Goal: Information Seeking & Learning: Learn about a topic

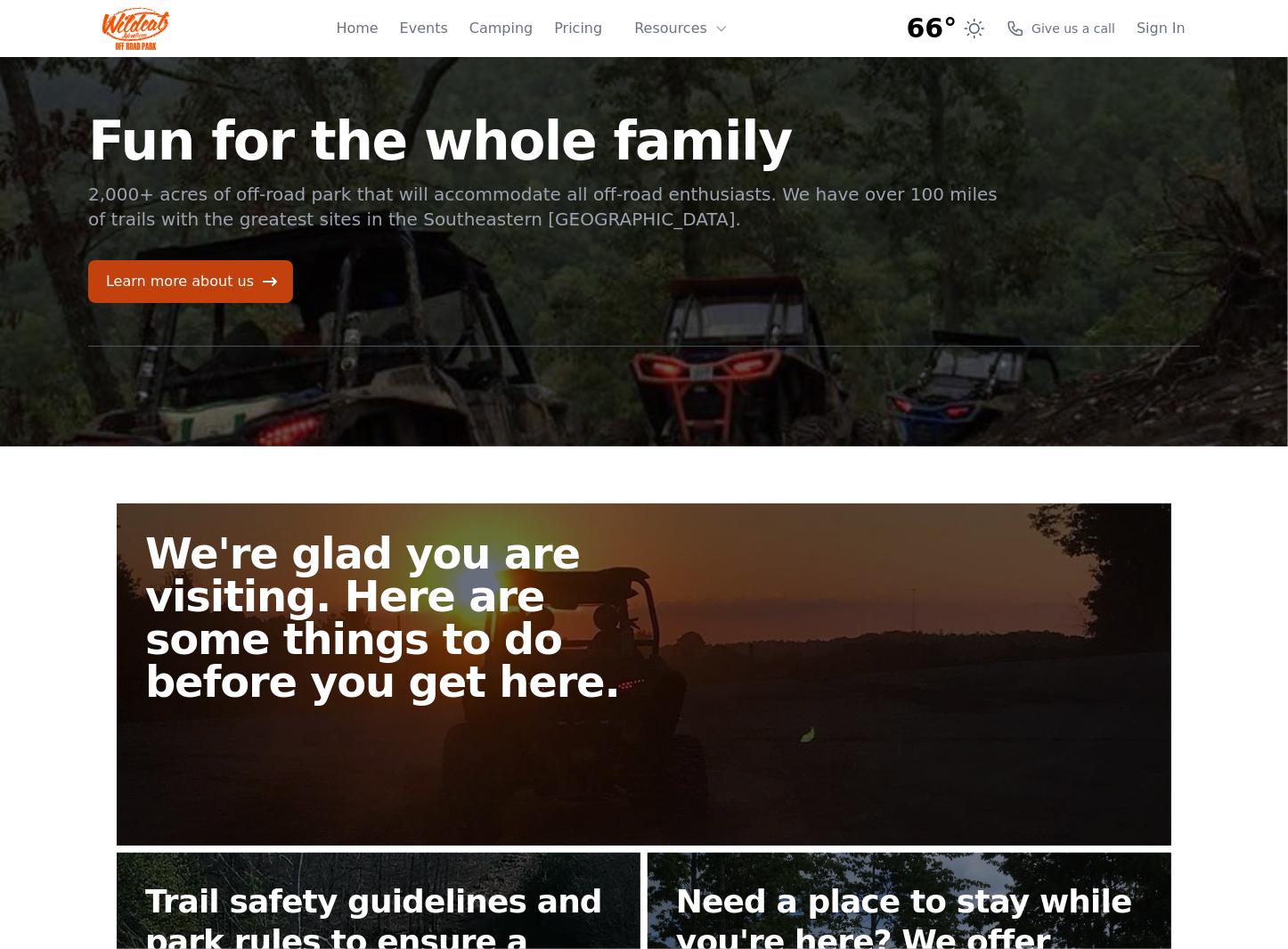
drag, startPoint x: 161, startPoint y: 203, endPoint x: 700, endPoint y: 210, distance: 539.0
click at [700, 210] on p "2,000+ acres of off-road park that will accommodate all off-road enthusiasts. W…" at bounding box center [544, 206] width 912 height 50
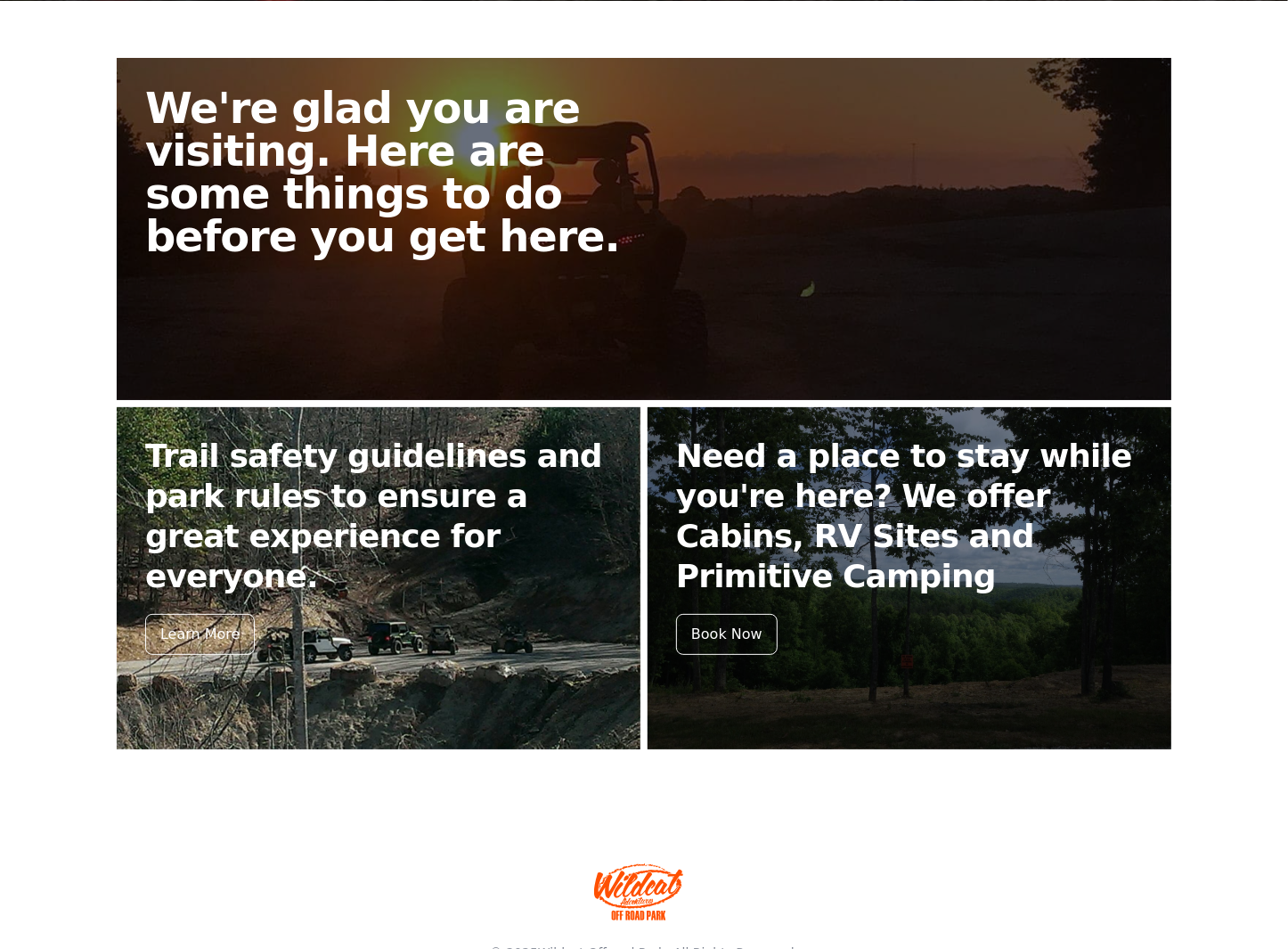
scroll to position [356, 0]
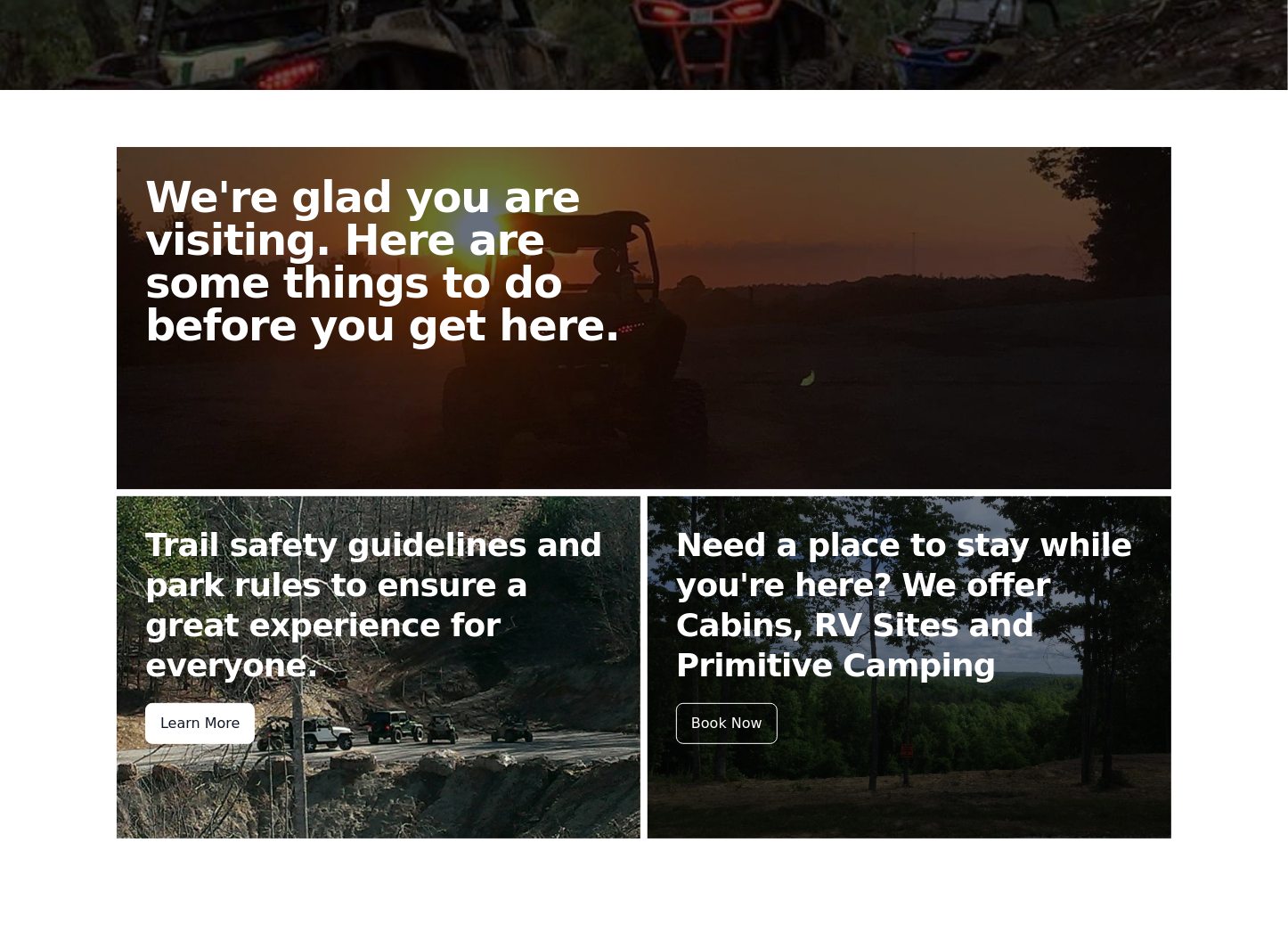
click at [168, 703] on div "Learn More" at bounding box center [200, 723] width 110 height 41
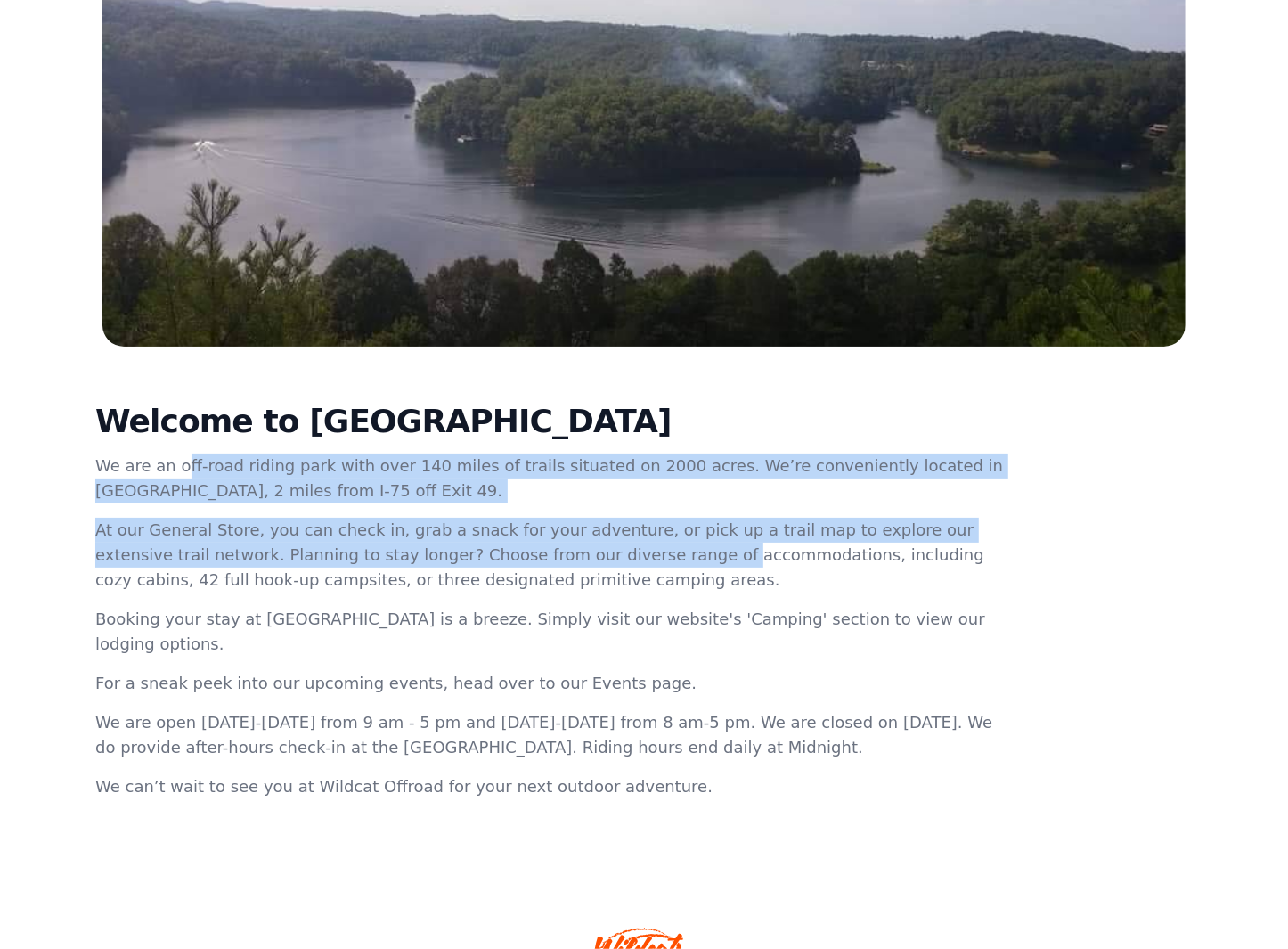
scroll to position [375, 0]
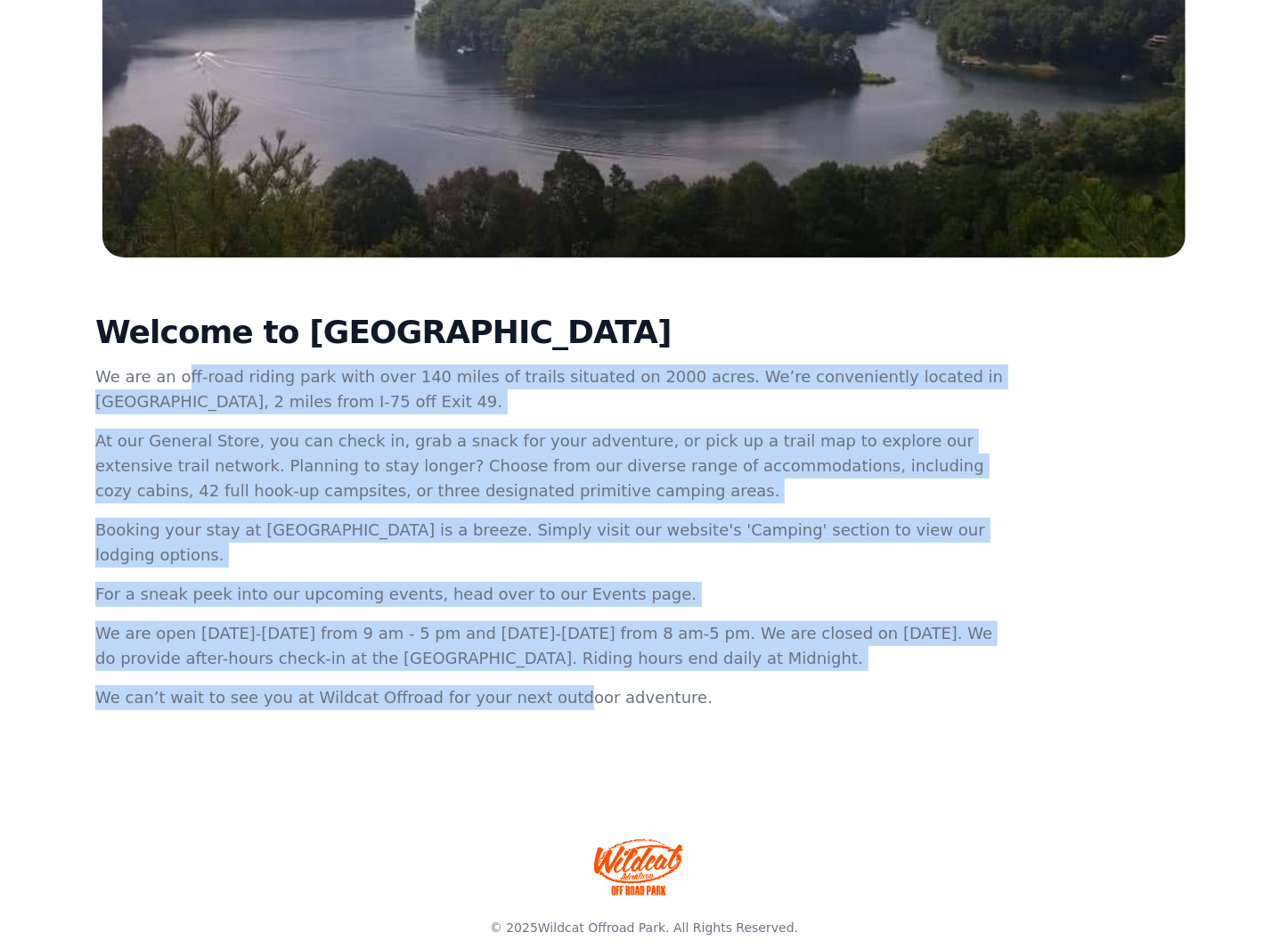
drag, startPoint x: 116, startPoint y: 398, endPoint x: 445, endPoint y: 732, distance: 468.8
click at [445, 732] on div "Welcome to [GEOGRAPHIC_DATA] We are an off-road riding park with over 140 miles…" at bounding box center [644, 519] width 1140 height 523
click at [827, 621] on p "We are open [DATE]-[DATE] from 9 am - 5 pm and [DATE]-[DATE] from 8 am-5 pm. We…" at bounding box center [551, 646] width 912 height 50
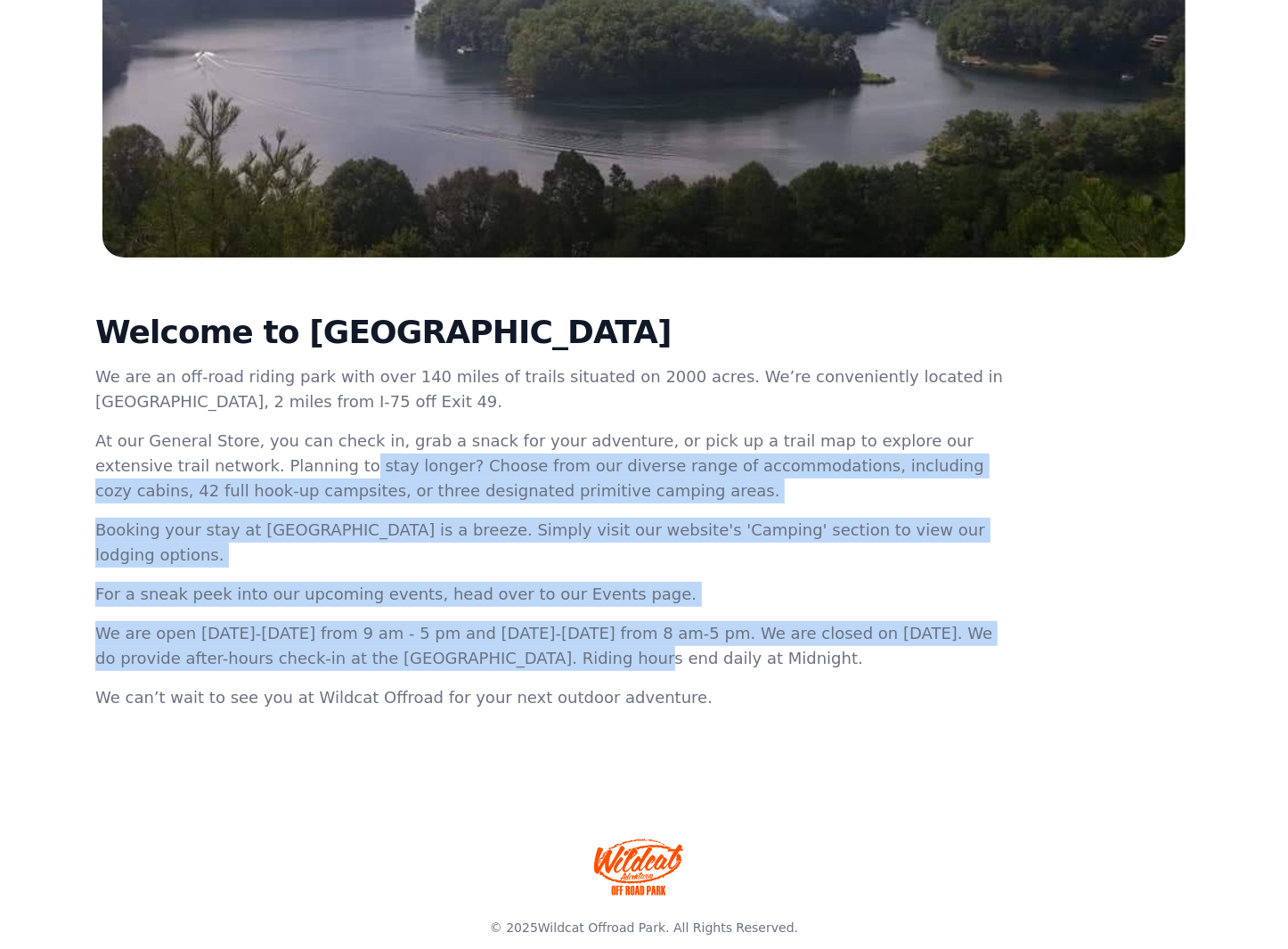
drag, startPoint x: 406, startPoint y: 631, endPoint x: 91, endPoint y: 465, distance: 356.1
click at [91, 467] on div "Welcome to [GEOGRAPHIC_DATA] We are an off-road riding park with over 140 miles…" at bounding box center [644, 519] width 1140 height 523
click at [101, 621] on p "We are open [DATE]-[DATE] from 9 am - 5 pm and [DATE]-[DATE] from 8 am-5 pm. We…" at bounding box center [551, 646] width 912 height 50
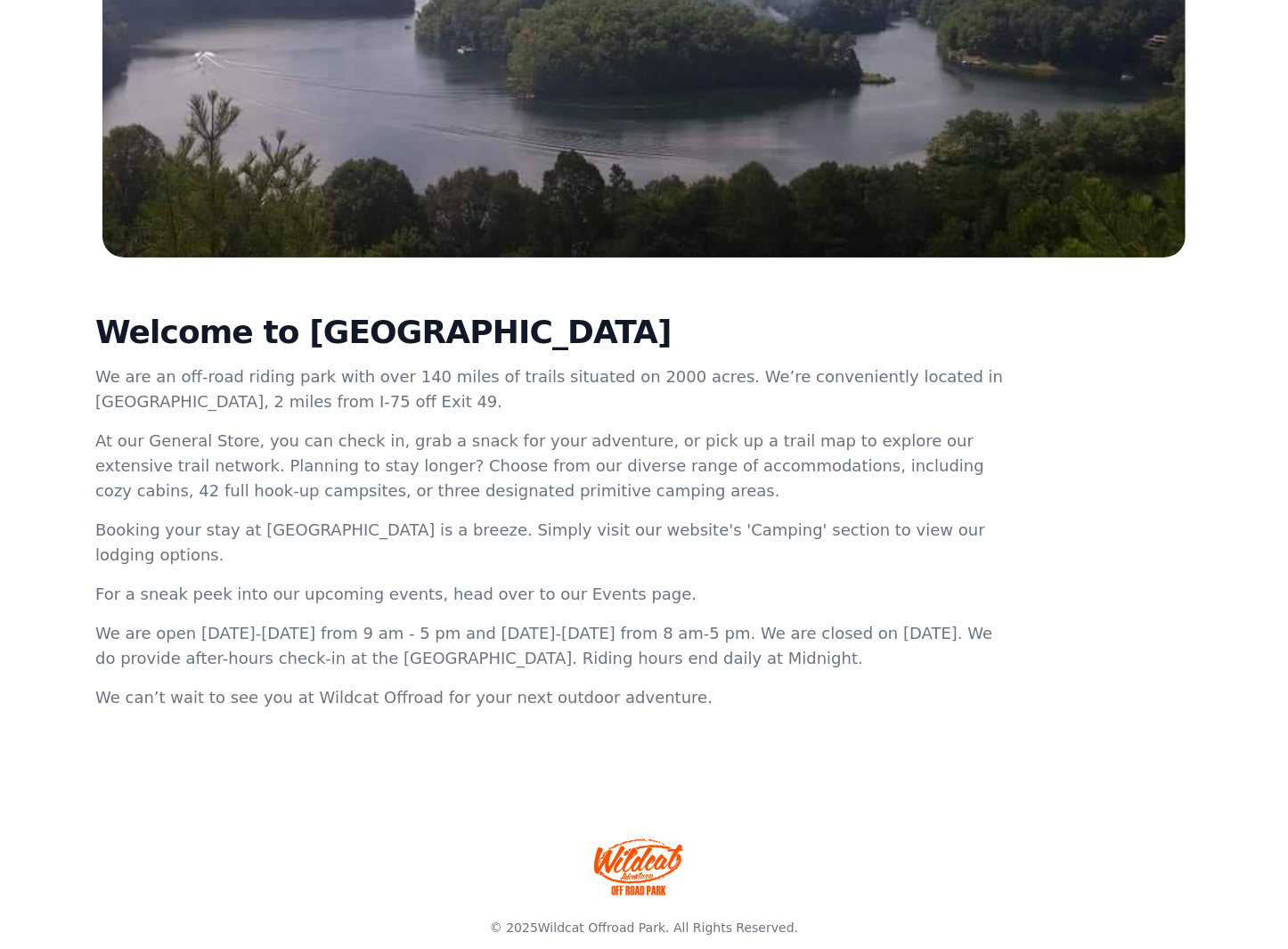
scroll to position [0, 0]
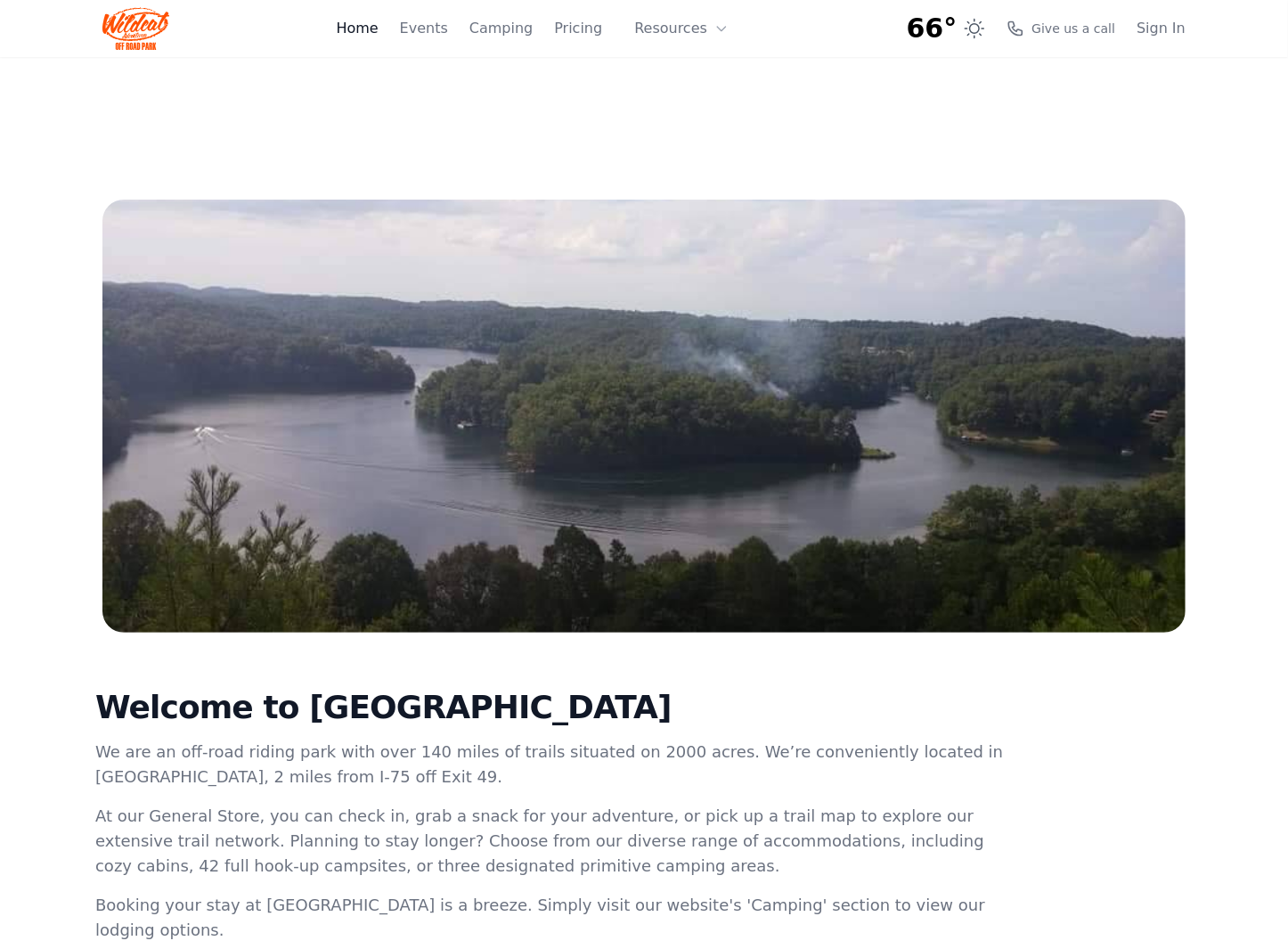
click at [378, 29] on link "Home" at bounding box center [356, 28] width 42 height 22
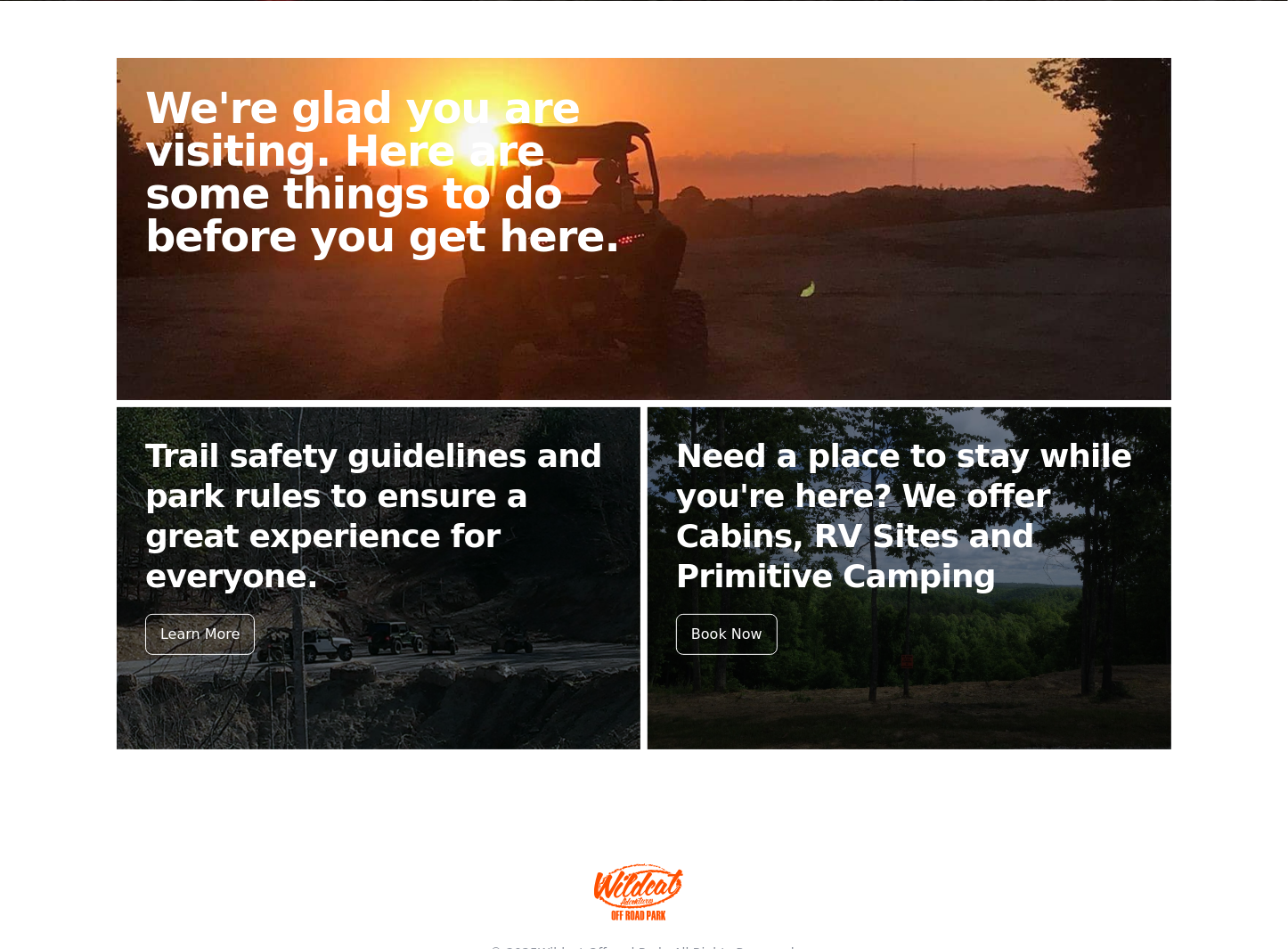
scroll to position [494, 0]
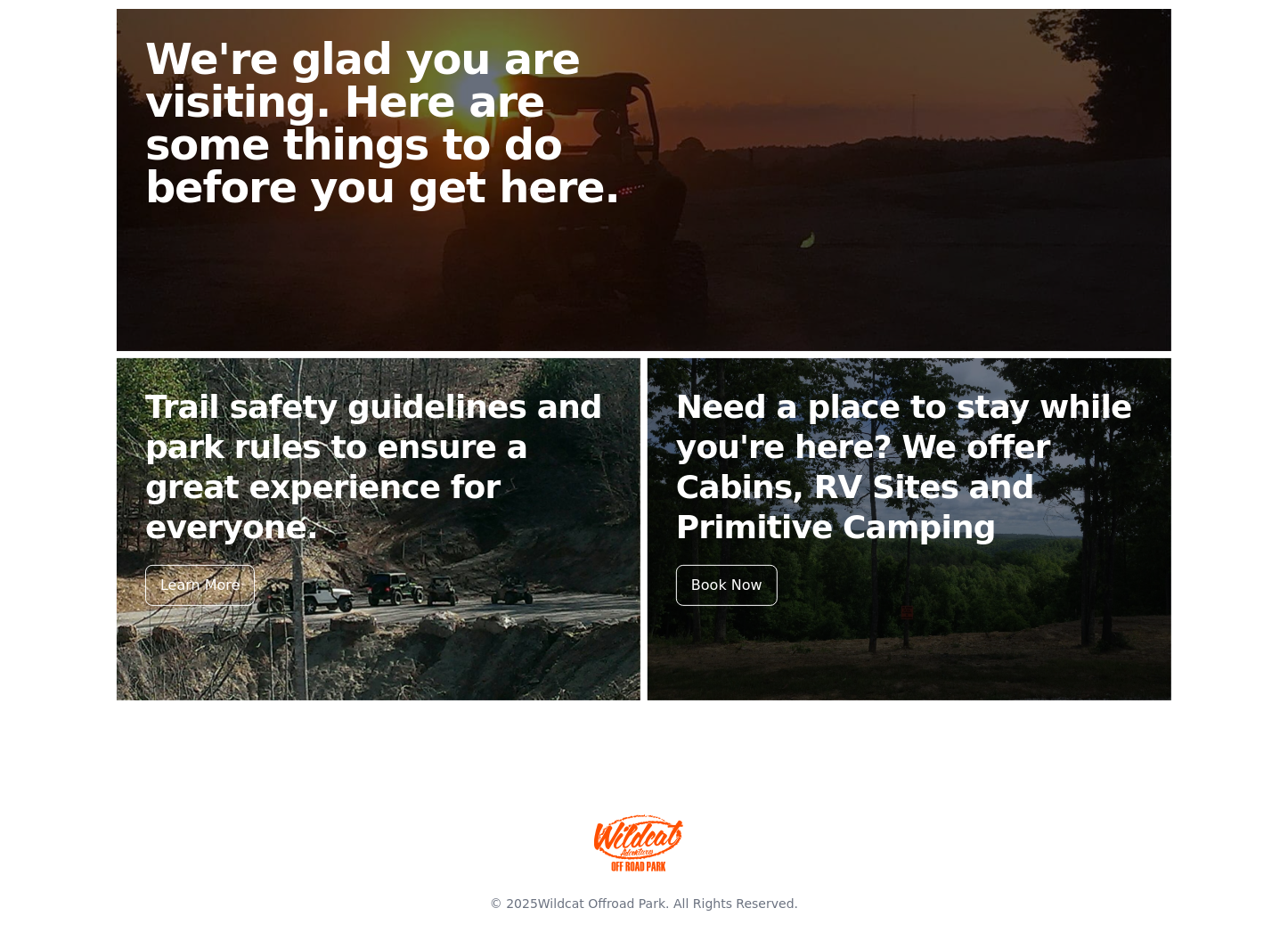
click at [318, 461] on h2 "Trail safety guidelines and park rules to ensure a great experience for everyon…" at bounding box center [379, 466] width 467 height 161
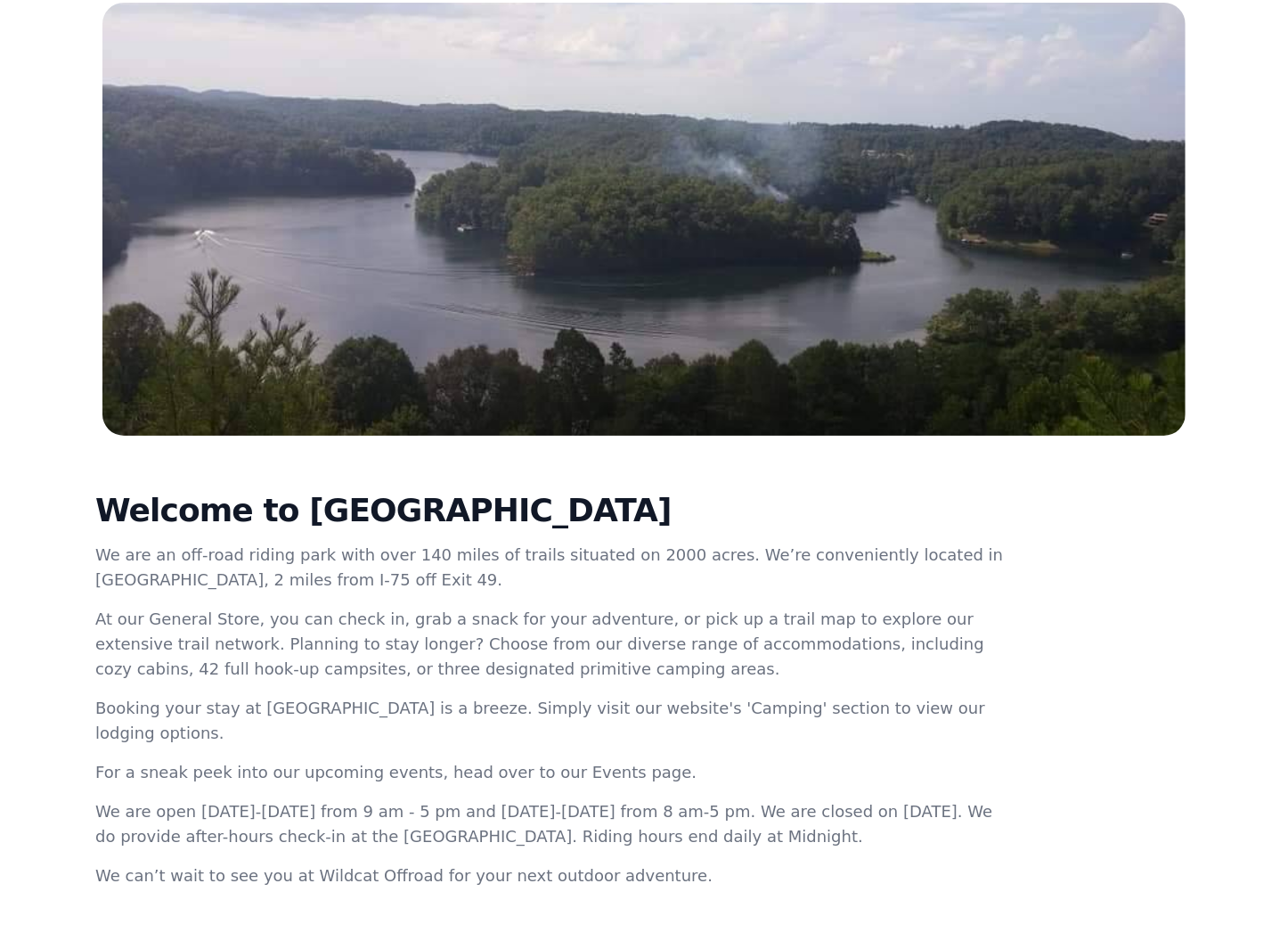
scroll to position [108, 0]
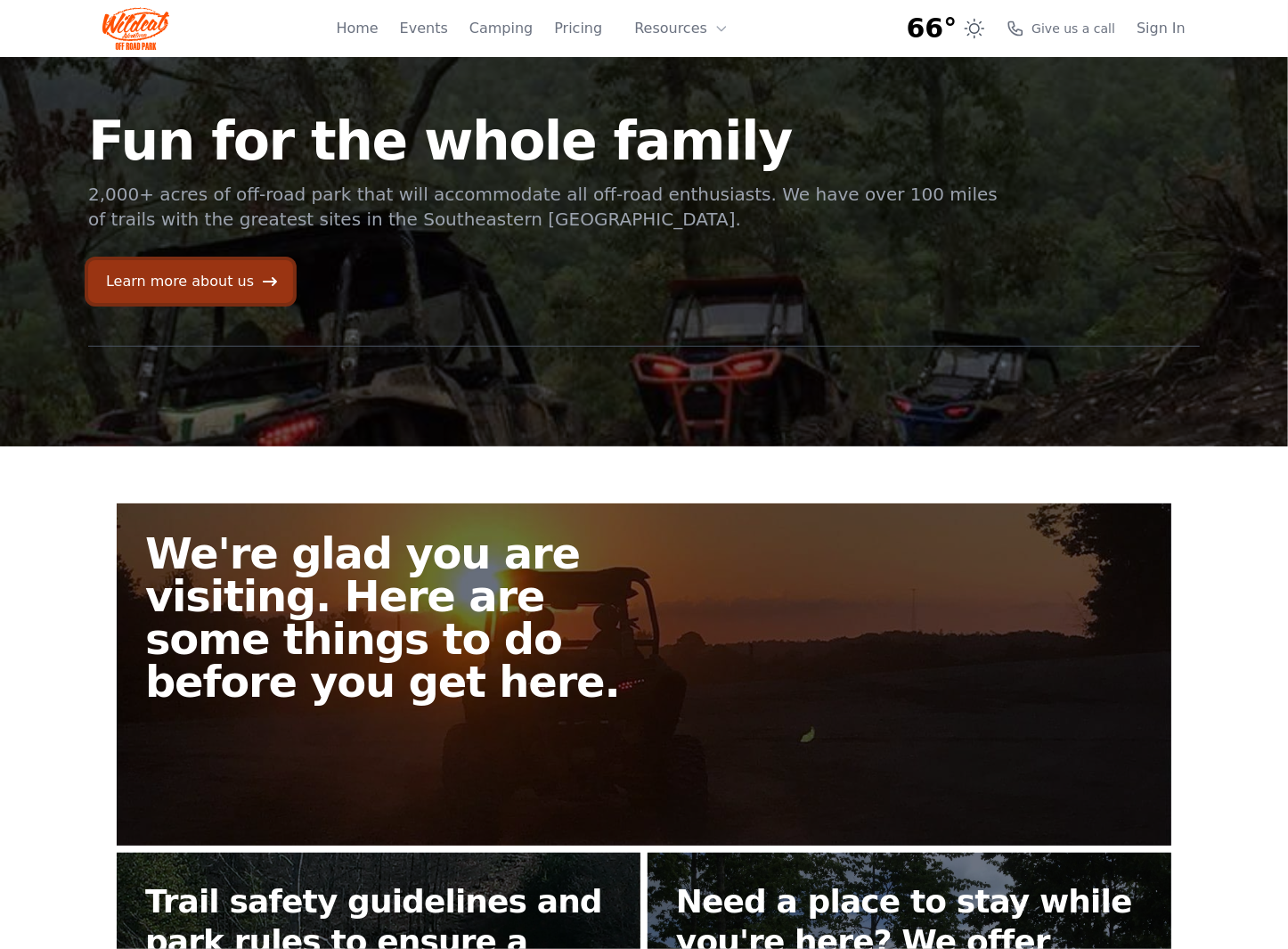
click at [214, 290] on link "Learn more about us" at bounding box center [191, 282] width 205 height 43
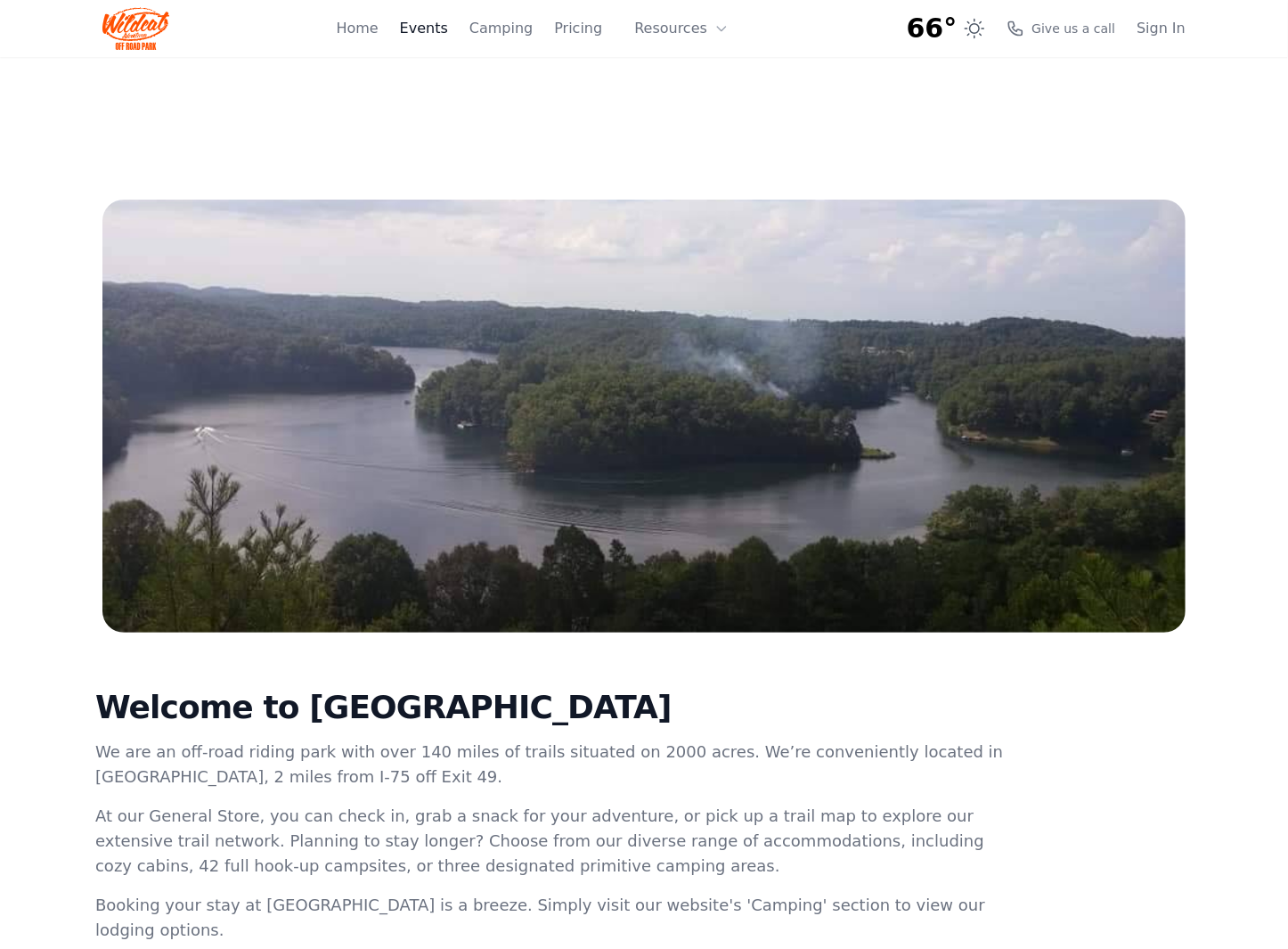
click at [442, 23] on link "Events" at bounding box center [424, 28] width 48 height 22
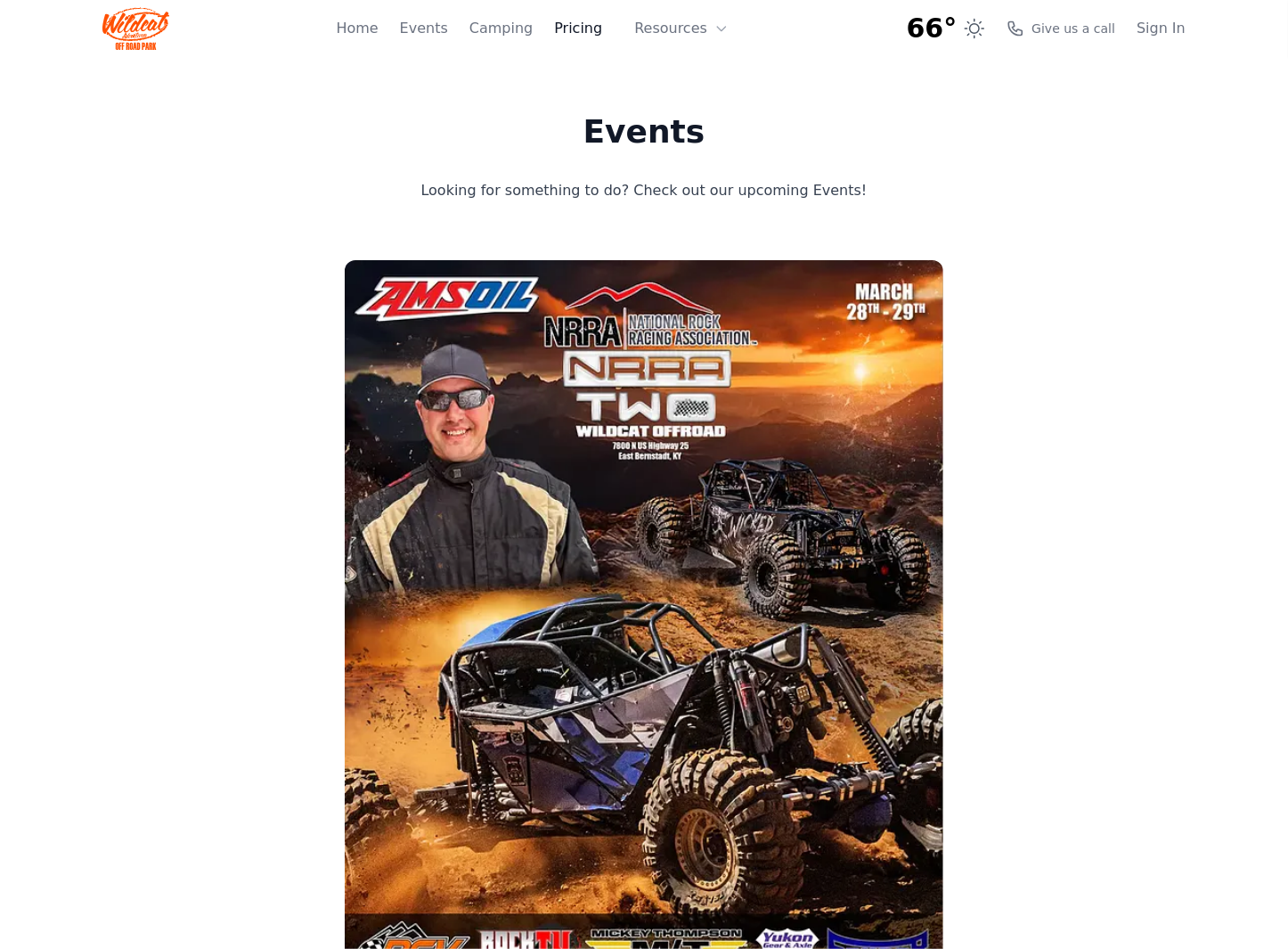
click at [592, 25] on link "Pricing" at bounding box center [578, 28] width 48 height 22
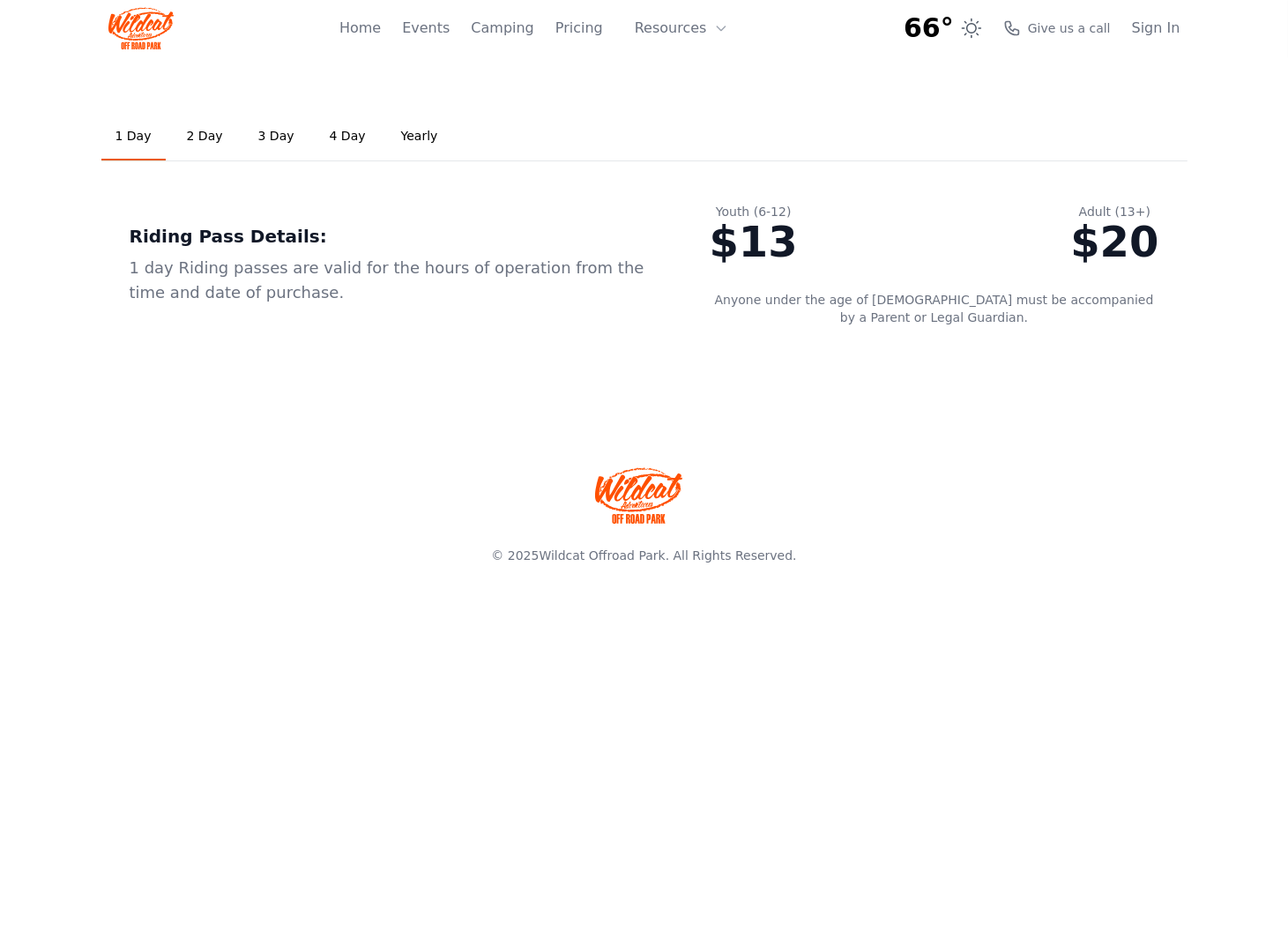
click at [322, 133] on link "4 Day" at bounding box center [347, 136] width 64 height 47
click at [271, 134] on link "3 Day" at bounding box center [276, 136] width 64 height 47
